Goal: Book appointment/travel/reservation

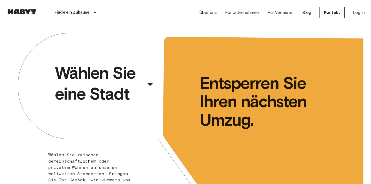
click at [149, 84] on div "​" at bounding box center [157, 89] width 54 height 11
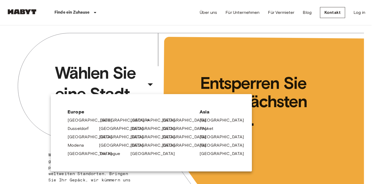
click at [103, 120] on link "[GEOGRAPHIC_DATA]" at bounding box center [125, 120] width 50 height 6
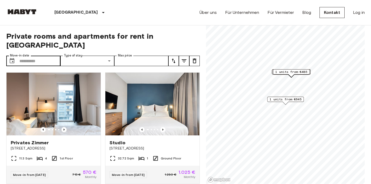
click at [19, 56] on div "​ Move-in date" at bounding box center [33, 61] width 54 height 10
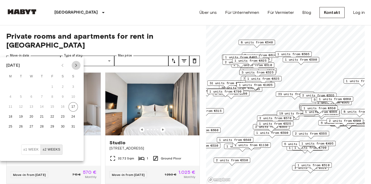
click at [76, 64] on icon "Next month" at bounding box center [76, 65] width 6 height 6
click at [9, 86] on button "1" at bounding box center [10, 86] width 9 height 9
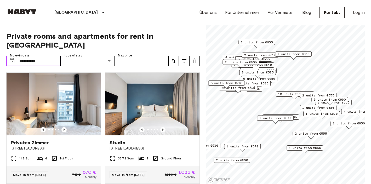
type input "**********"
click at [136, 56] on input "Max price" at bounding box center [141, 61] width 54 height 10
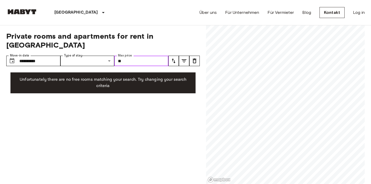
type input "*"
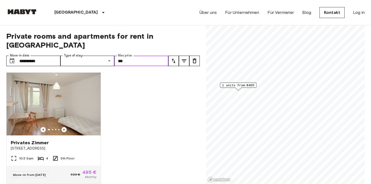
scroll to position [8, 0]
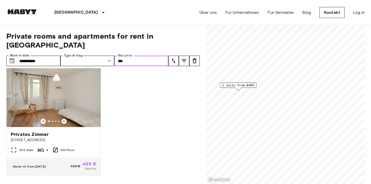
click at [123, 56] on input "***" at bounding box center [141, 61] width 54 height 10
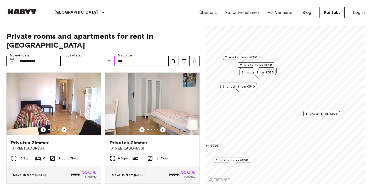
type input "***"
click at [255, 83] on div "2 units from €495" at bounding box center [238, 85] width 37 height 5
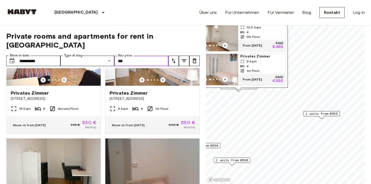
scroll to position [2, 0]
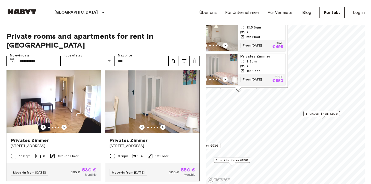
click at [177, 144] on span "[STREET_ADDRESS]" at bounding box center [153, 146] width 86 height 5
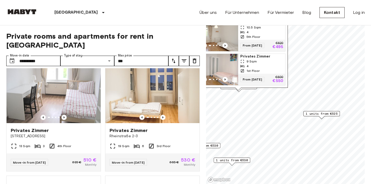
scroll to position [0, 0]
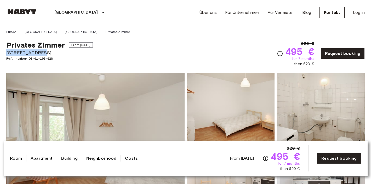
drag, startPoint x: 43, startPoint y: 53, endPoint x: 8, endPoint y: 52, distance: 35.1
click at [8, 52] on span "[STREET_ADDRESS]" at bounding box center [49, 52] width 87 height 7
copy span "[STREET_ADDRESS]"
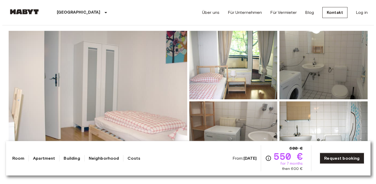
scroll to position [83, 0]
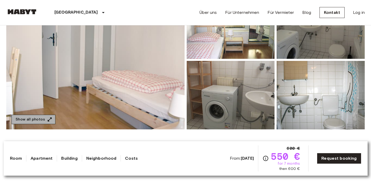
click at [47, 120] on icon "button" at bounding box center [49, 119] width 5 height 5
